Goal: Transaction & Acquisition: Book appointment/travel/reservation

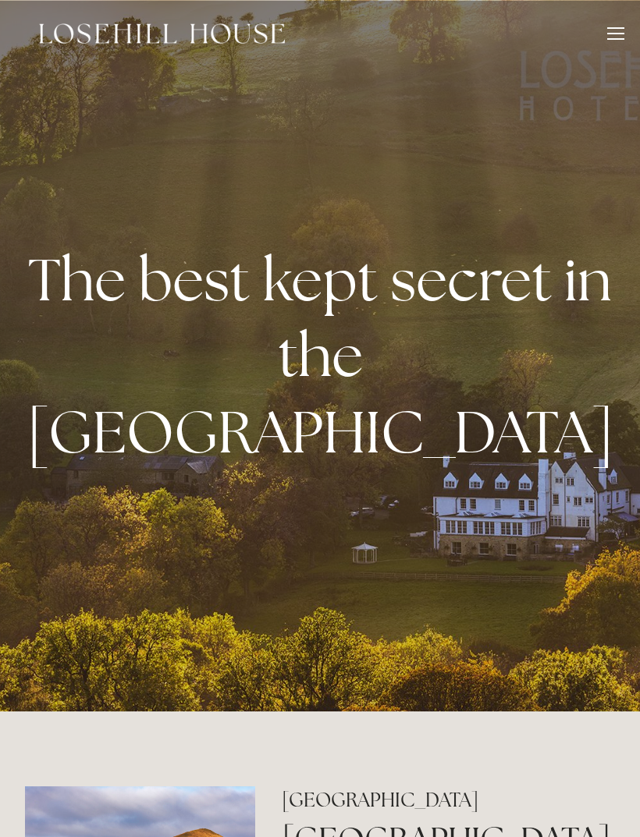
click at [616, 40] on div at bounding box center [615, 35] width 17 height 17
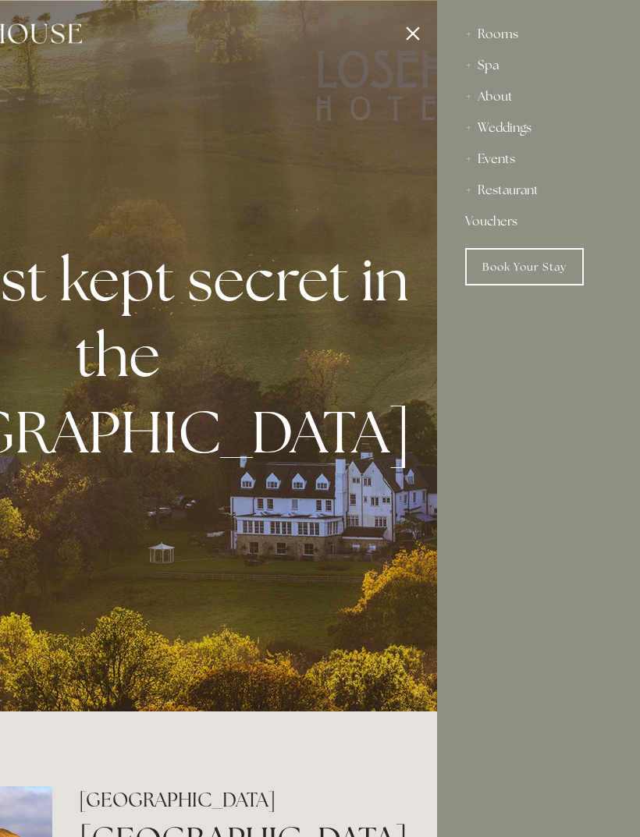
click at [554, 261] on link "Book Your Stay" at bounding box center [524, 266] width 119 height 37
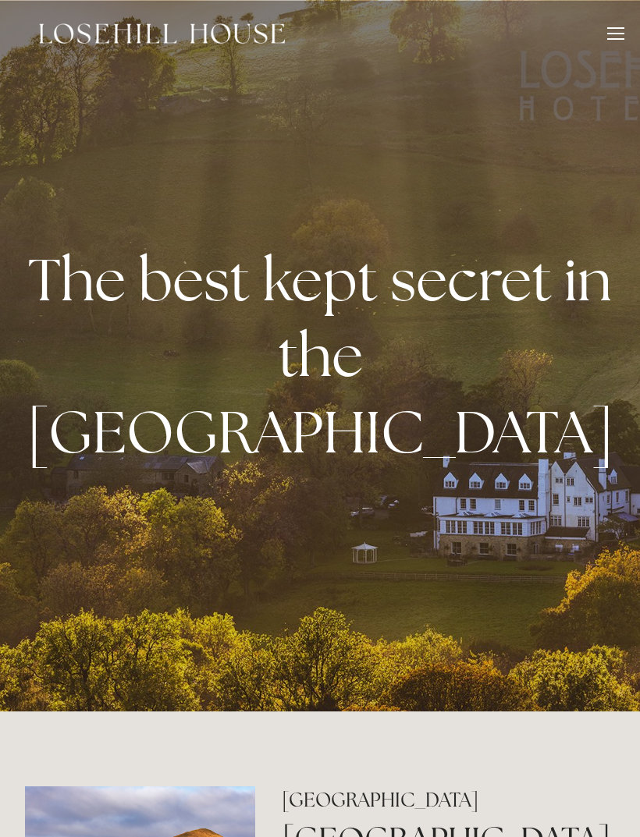
click at [623, 30] on div at bounding box center [615, 35] width 17 height 17
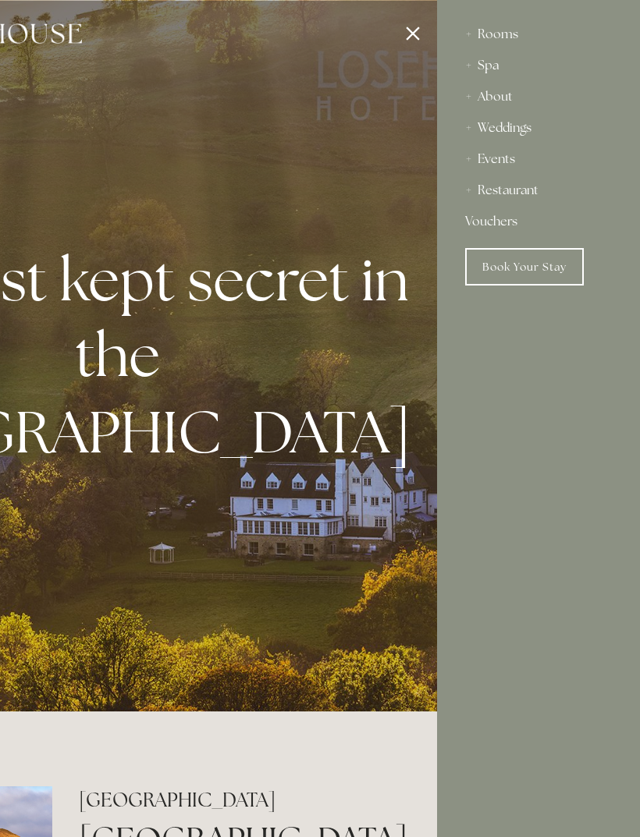
click at [489, 95] on div "About" at bounding box center [538, 96] width 147 height 31
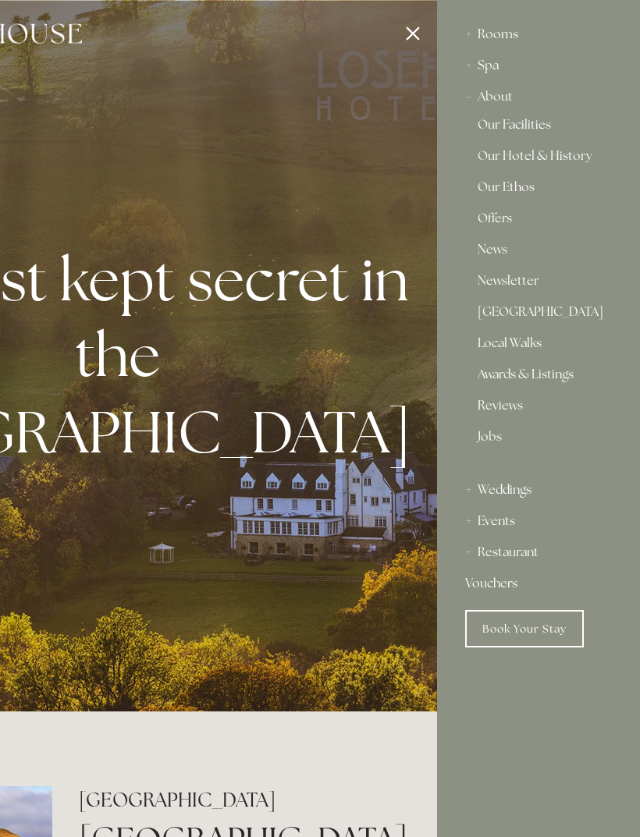
click at [495, 216] on link "Offers" at bounding box center [538, 221] width 122 height 19
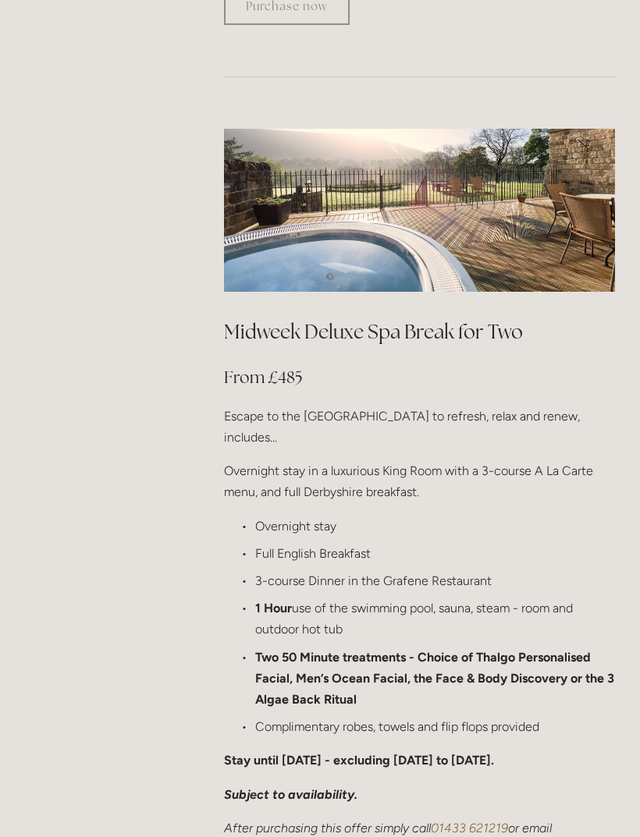
scroll to position [1520, 0]
